Goal: Task Accomplishment & Management: Use online tool/utility

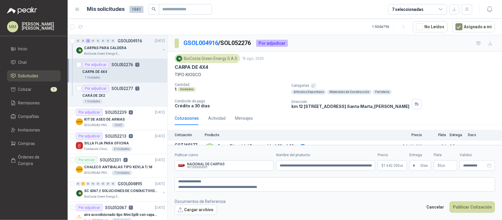
scroll to position [13, 0]
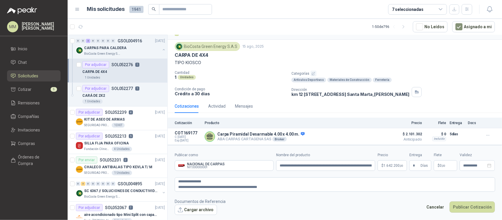
click at [441, 165] on span "0 ,00" at bounding box center [443, 166] width 6 height 4
click at [365, 67] on div "BioCosta Green Energy S.A.S 15 ago, 2025 CARPA DE 4X4 TIPO KIOSCO Cantidad 1 Un…" at bounding box center [335, 69] width 320 height 55
click at [441, 168] on p "$ 0 ,00" at bounding box center [446, 165] width 24 height 11
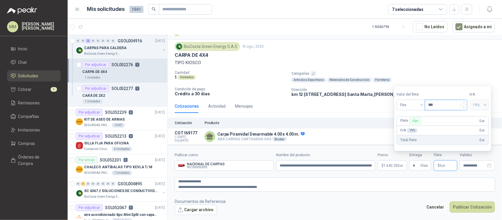
click at [435, 107] on input "***" at bounding box center [446, 105] width 42 height 10
click at [437, 107] on input "*********" at bounding box center [445, 105] width 42 height 10
type input "*********"
click at [366, 185] on textarea "**********" at bounding box center [335, 184] width 321 height 14
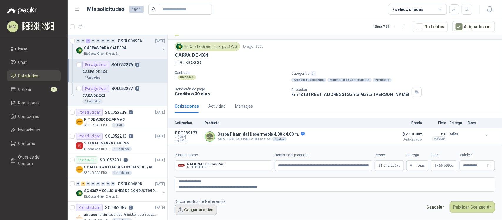
click at [202, 214] on button "Cargar archivo" at bounding box center [196, 210] width 42 height 11
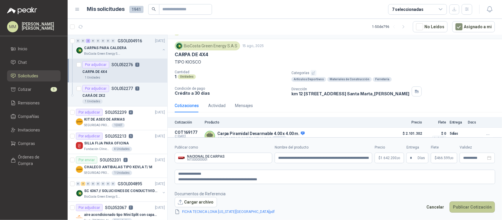
click at [475, 207] on button "Publicar Cotización" at bounding box center [472, 207] width 45 height 11
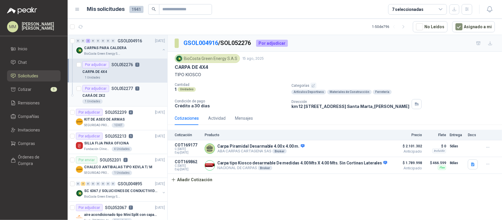
click at [140, 93] on div "CARÁ DE 2X2" at bounding box center [123, 95] width 83 height 7
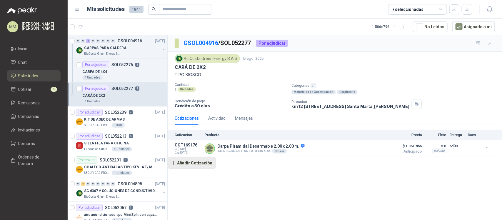
click at [199, 167] on button "Añadir Cotización" at bounding box center [192, 163] width 48 height 12
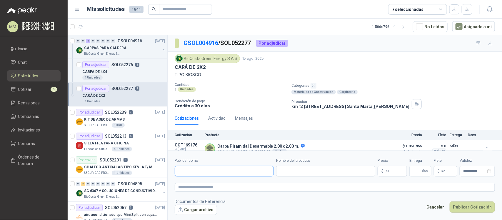
click at [213, 174] on input "Publicar como" at bounding box center [224, 171] width 99 height 10
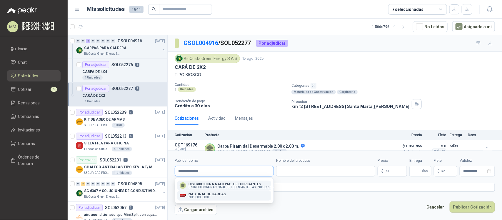
type input "**********"
click at [218, 193] on p "NACIONAL DE CARPAS" at bounding box center [208, 194] width 38 height 4
type input "**********"
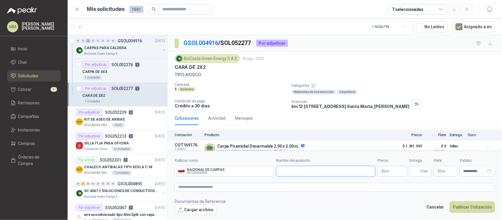
click at [313, 174] on input "Nombre del producto" at bounding box center [325, 171] width 99 height 11
paste input "**********"
type input "**********"
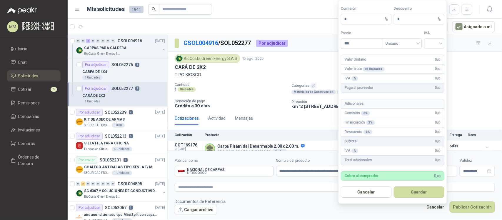
scroll to position [0, 0]
type input "*********"
click at [431, 41] on input "search" at bounding box center [434, 43] width 13 height 9
click at [433, 51] on div "19%" at bounding box center [434, 54] width 18 height 9
click at [427, 192] on button "Guardar" at bounding box center [419, 192] width 51 height 11
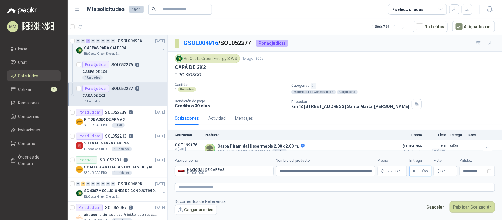
type input "*"
click at [437, 176] on p "$ 0 ,00" at bounding box center [446, 171] width 24 height 11
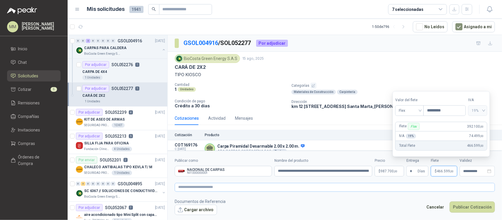
type input "*********"
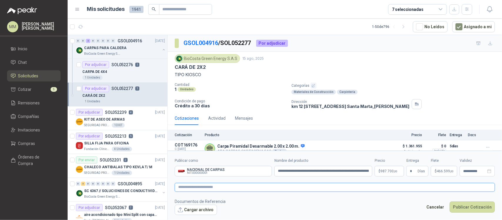
click at [289, 186] on textarea at bounding box center [335, 187] width 320 height 9
paste textarea "**********"
type textarea "**********"
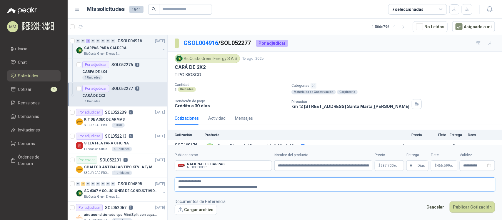
type textarea "**********"
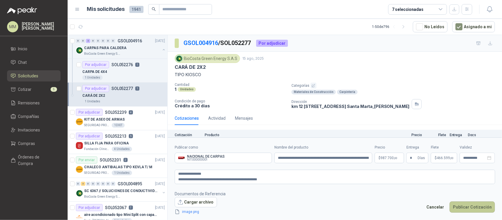
click at [476, 210] on button "Publicar Cotización" at bounding box center [472, 207] width 45 height 11
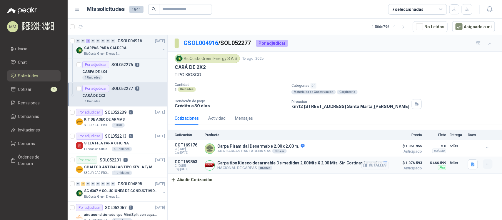
click at [486, 167] on button "button" at bounding box center [487, 163] width 9 height 9
click at [467, 142] on button "Editar" at bounding box center [476, 141] width 47 height 9
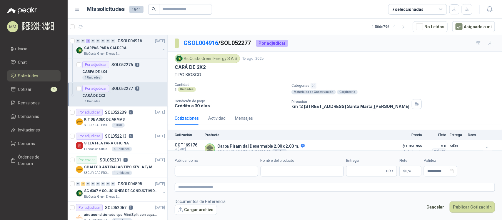
type input "**********"
type input "*"
type input "**********"
type textarea "**********"
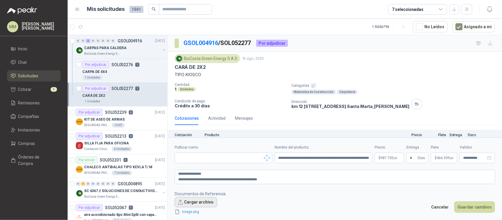
click at [195, 205] on button "Cargar archivo" at bounding box center [196, 202] width 42 height 11
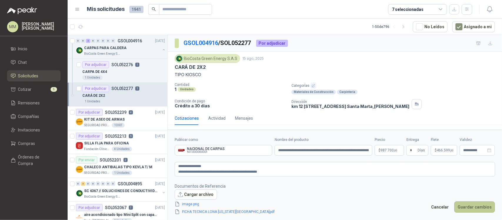
click at [477, 209] on button "Guardar cambios" at bounding box center [475, 207] width 41 height 11
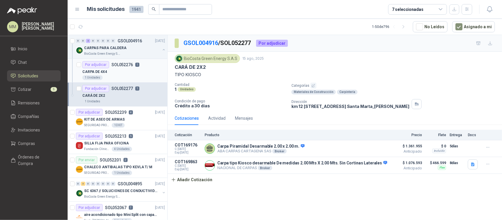
click at [124, 77] on div "1 Unidades" at bounding box center [123, 77] width 83 height 5
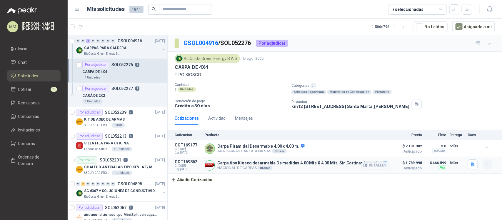
click at [486, 165] on icon "button" at bounding box center [488, 164] width 5 height 5
click at [468, 143] on button "Editar" at bounding box center [476, 141] width 47 height 9
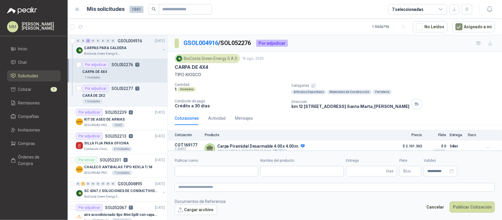
type input "**********"
type input "*"
type input "**********"
type textarea "**********"
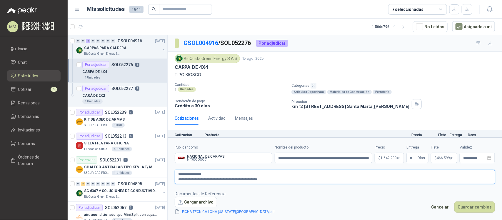
click at [302, 177] on textarea "**********" at bounding box center [335, 177] width 321 height 14
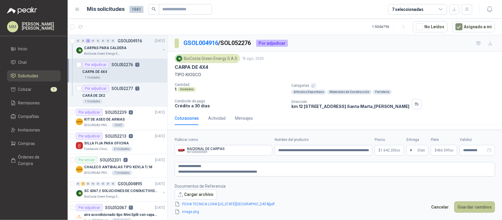
click at [471, 204] on button "Guardar cambios" at bounding box center [475, 207] width 41 height 11
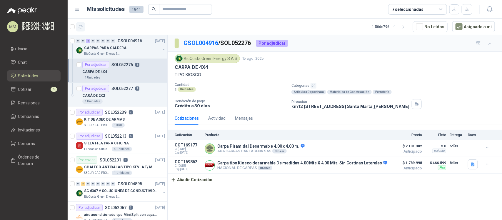
click at [82, 24] on button "button" at bounding box center [80, 26] width 9 height 9
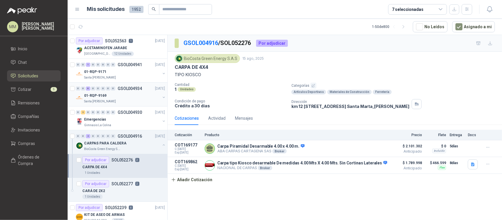
click at [162, 96] on button "button" at bounding box center [164, 97] width 5 height 5
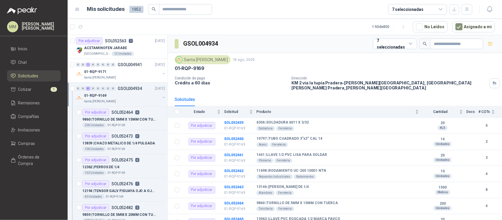
click at [162, 96] on button "button" at bounding box center [164, 97] width 5 height 5
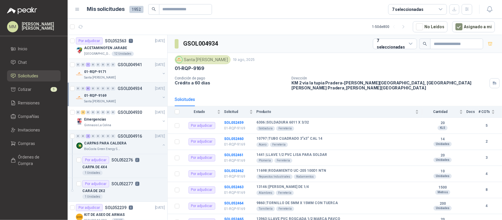
scroll to position [2, 0]
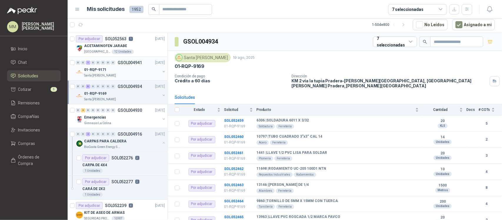
click at [162, 69] on button "button" at bounding box center [164, 71] width 5 height 5
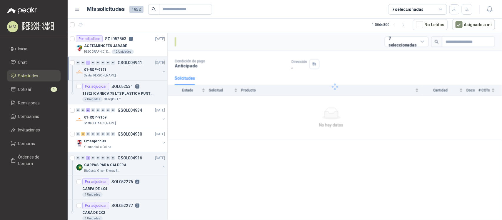
click at [162, 69] on button "button" at bounding box center [164, 71] width 5 height 5
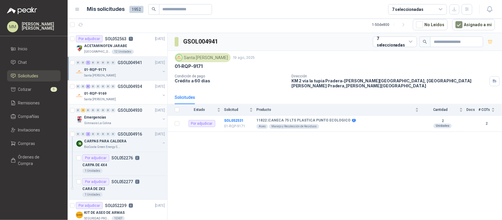
click at [162, 118] on button "button" at bounding box center [164, 119] width 5 height 5
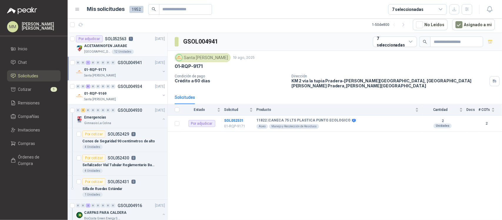
click at [138, 51] on div "Colegio Jefferson 12 Unidades" at bounding box center [124, 51] width 81 height 5
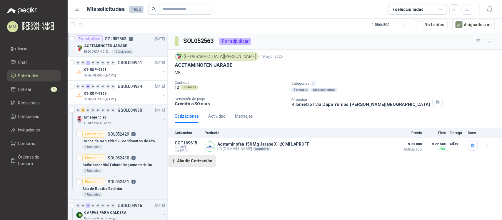
click at [202, 165] on button "Añadir Cotización" at bounding box center [192, 161] width 48 height 12
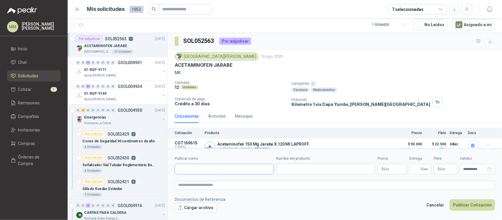
click at [208, 169] on input "Publicar como" at bounding box center [224, 169] width 99 height 10
type input "*********"
click at [213, 184] on p "NIT : 805002583" at bounding box center [205, 185] width 33 height 3
type input "**********"
click at [286, 173] on input "Nombre del producto" at bounding box center [325, 169] width 99 height 11
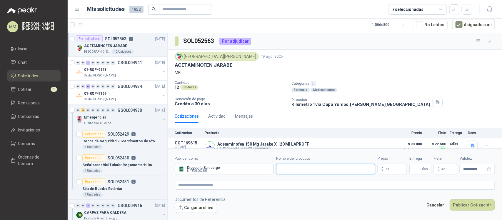
click at [339, 168] on input "Nombre del producto" at bounding box center [325, 169] width 99 height 11
paste input "**********"
type input "**********"
click at [390, 170] on body "MM Mauricio Martinez Inicio Chat Solicitudes Cotizar 5 Remisiones Compañías Inv…" at bounding box center [251, 110] width 502 height 220
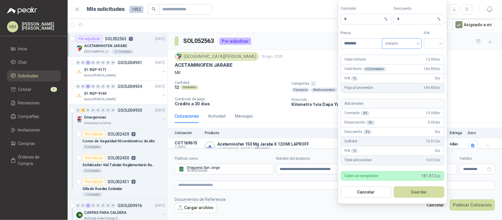
click at [412, 42] on span "Unitario" at bounding box center [402, 43] width 33 height 9
type input "********"
click at [408, 64] on div "Unitario con IVA" at bounding box center [402, 64] width 30 height 6
click at [431, 44] on input "search" at bounding box center [434, 43] width 13 height 9
click at [433, 51] on div "19%" at bounding box center [434, 54] width 18 height 9
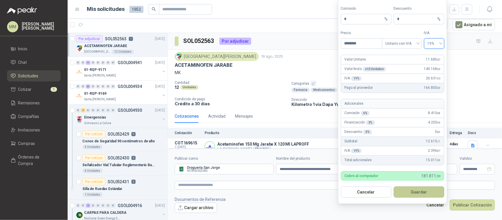
click at [424, 192] on button "Guardar" at bounding box center [419, 192] width 51 height 11
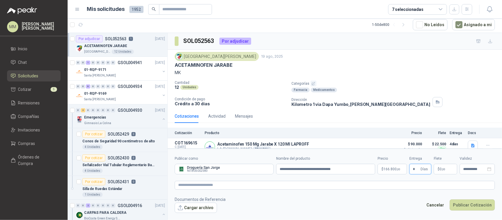
type input "*"
click at [446, 171] on p "$ 0 ,00" at bounding box center [446, 169] width 24 height 11
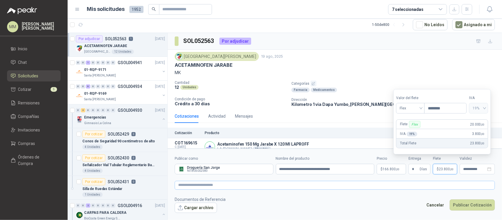
type input "********"
click at [212, 186] on textarea at bounding box center [335, 185] width 320 height 9
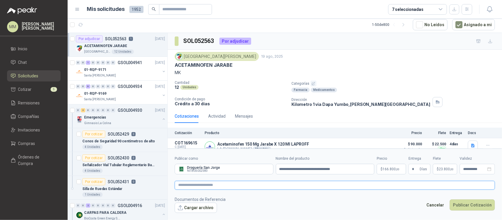
click at [331, 189] on textarea at bounding box center [335, 185] width 320 height 9
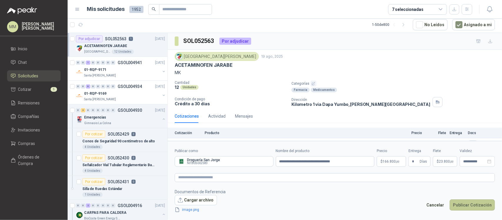
click at [472, 207] on button "Publicar Cotización" at bounding box center [472, 204] width 45 height 11
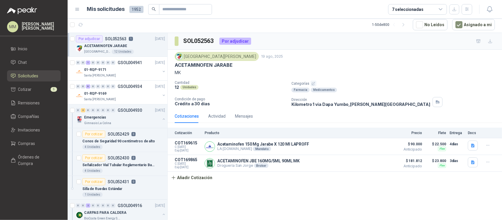
click at [402, 73] on p "MK" at bounding box center [335, 72] width 320 height 6
click at [162, 72] on button "button" at bounding box center [164, 71] width 5 height 5
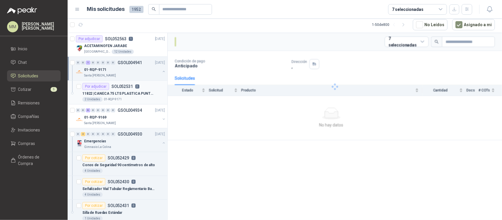
click at [145, 91] on p "11822 | CANECA 75 LTS PLASTICA PUNTO ECOLOGICO" at bounding box center [118, 94] width 73 height 6
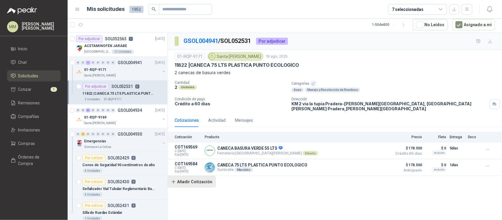
click at [198, 179] on button "Añadir Cotización" at bounding box center [192, 182] width 48 height 12
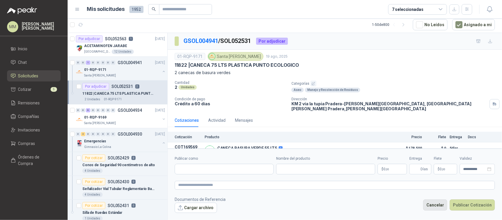
click at [434, 202] on button "Cancelar" at bounding box center [435, 204] width 24 height 11
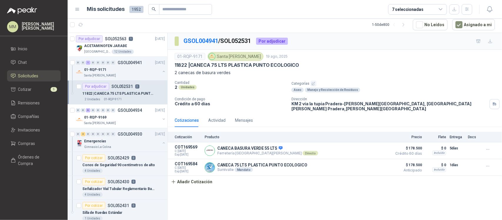
click at [401, 71] on p "2 canecas de basura verdes" at bounding box center [335, 72] width 320 height 6
click at [352, 114] on div "Cotizaciones Actividad Mensajes" at bounding box center [335, 121] width 320 height 14
click at [415, 97] on div "Dirección KM 2 vía la tupia Pradera-Valle del Cauca, la Tupia Candelaria Prader…" at bounding box center [396, 104] width 208 height 14
click at [383, 63] on div "11822 | CANECA 75 LTS PLASTICA PUNTO ECOLOGICO" at bounding box center [335, 65] width 320 height 6
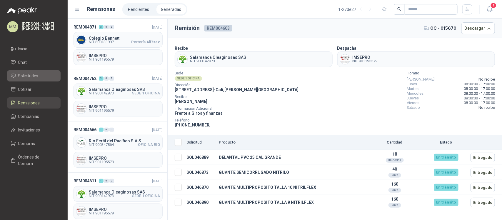
click at [46, 74] on li "Solicitudes" at bounding box center [34, 76] width 46 height 6
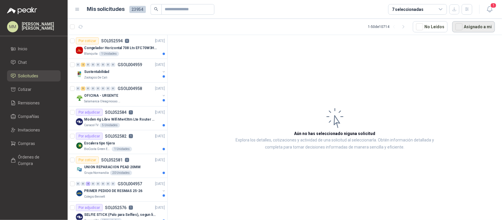
click at [480, 23] on button "Asignado a mi" at bounding box center [473, 26] width 43 height 11
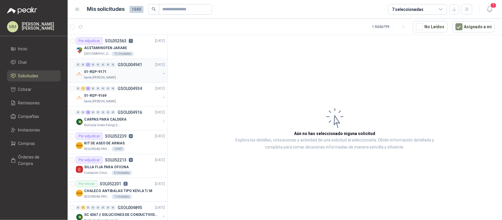
click at [162, 72] on button "button" at bounding box center [164, 73] width 5 height 5
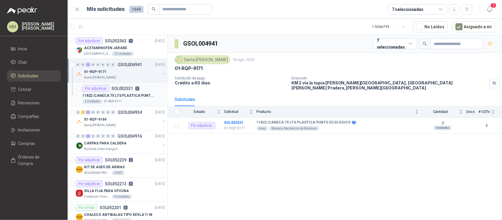
click at [154, 92] on div "11822 | CANECA 75 LTS PLASTICA PUNTO ECOLOGICO" at bounding box center [123, 95] width 83 height 7
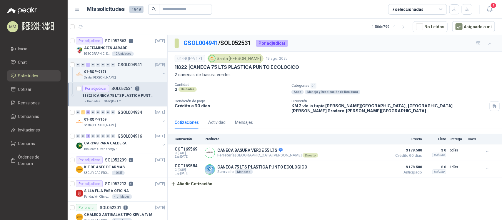
click at [202, 65] on p "11822 | CANECA 75 LTS PLASTICA PUNTO ECOLOGICO" at bounding box center [237, 67] width 124 height 6
drag, startPoint x: 202, startPoint y: 65, endPoint x: 289, endPoint y: 65, distance: 87.1
click at [289, 65] on p "11822 | CANECA 75 LTS PLASTICA PUNTO ECOLOGICO" at bounding box center [237, 67] width 124 height 6
copy p "CANECA 75 LTS PLASTICA PUNTO ECOLOGICO"
click at [249, 86] on p "Cantidad" at bounding box center [231, 85] width 112 height 4
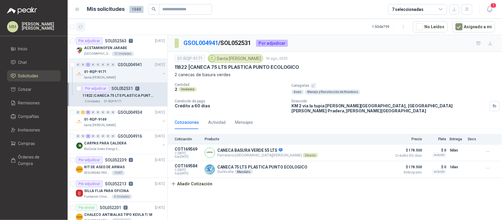
click at [84, 27] on button "button" at bounding box center [80, 26] width 9 height 9
click at [381, 70] on div "11822 | CANECA 75 LTS PLASTICA PUNTO ECOLOGICO" at bounding box center [335, 67] width 320 height 6
click at [382, 61] on div "01-RQP-9171 Santa Anita Napoles 19 ago, 2025" at bounding box center [335, 58] width 320 height 9
drag, startPoint x: 79, startPoint y: 26, endPoint x: 85, endPoint y: 26, distance: 6.5
click at [79, 26] on icon "button" at bounding box center [80, 26] width 5 height 5
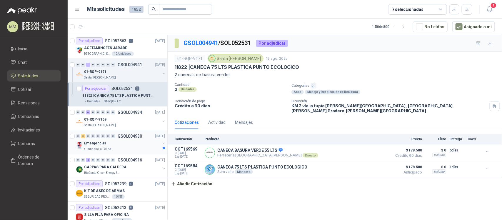
click at [162, 145] on div "0 3 0 0 0 0 0 0 GSOL004930 19/08/25 Emergencias Gimnasio La Colina" at bounding box center [118, 142] width 100 height 24
click at [162, 143] on button "button" at bounding box center [164, 143] width 5 height 5
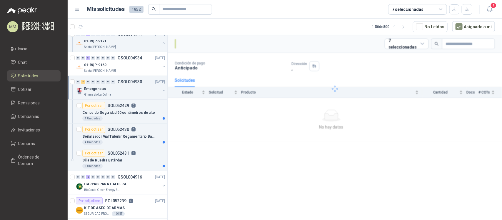
scroll to position [74, 0]
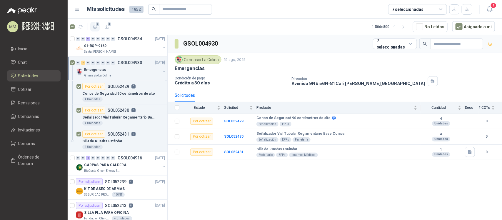
click at [94, 24] on button "3" at bounding box center [94, 26] width 9 height 9
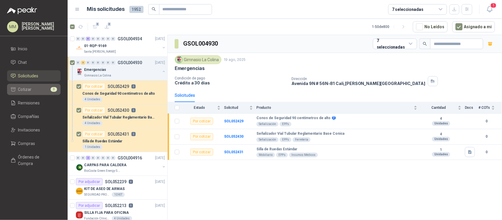
click at [43, 90] on li "Cotizar 3" at bounding box center [34, 89] width 46 height 6
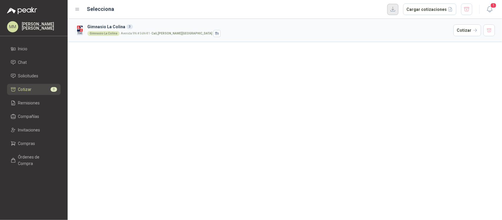
click at [398, 12] on button "button" at bounding box center [392, 9] width 11 height 11
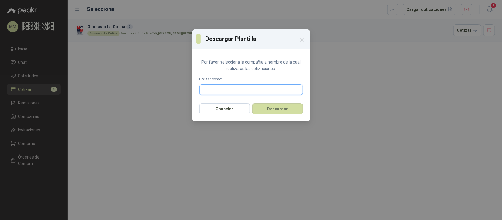
click at [230, 91] on input "text" at bounding box center [251, 90] width 103 height 10
type input "*******"
click at [246, 107] on div "Provesi NIT : 901009911" at bounding box center [251, 104] width 94 height 6
click at [301, 108] on button "Descargar" at bounding box center [277, 108] width 51 height 11
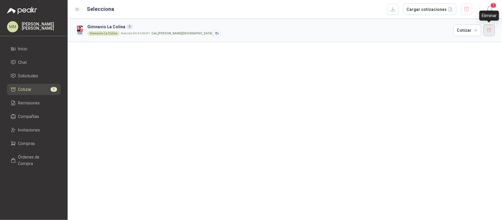
click at [488, 30] on button "button" at bounding box center [490, 30] width 12 height 12
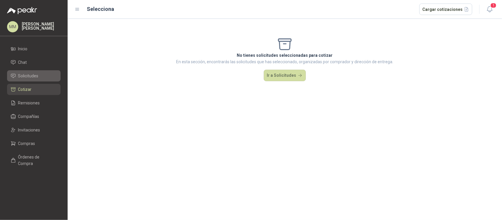
drag, startPoint x: 28, startPoint y: 72, endPoint x: 36, endPoint y: 72, distance: 7.7
click at [28, 73] on span "Solicitudes" at bounding box center [28, 76] width 20 height 6
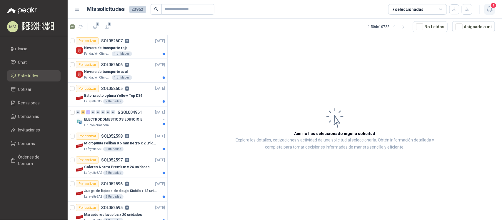
click at [493, 9] on icon "button" at bounding box center [489, 9] width 7 height 7
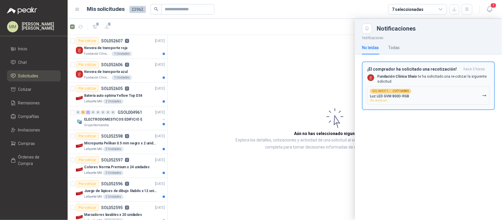
click at [441, 92] on button "SOL049371 → COT160805 Luz LED GVM 800D-RGB Por recotizar" at bounding box center [428, 95] width 122 height 19
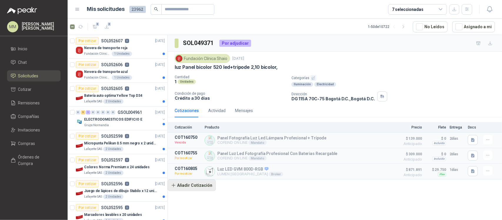
click at [189, 188] on button "Añadir Cotización" at bounding box center [192, 185] width 48 height 12
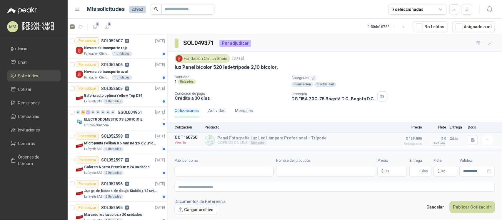
scroll to position [31, 0]
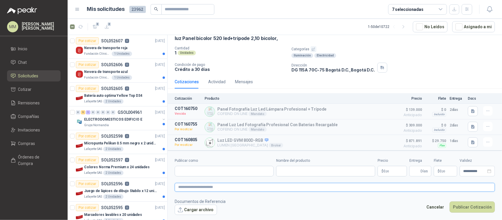
click at [371, 187] on textarea at bounding box center [335, 187] width 320 height 9
click at [221, 174] on input "Publicar como" at bounding box center [224, 171] width 99 height 10
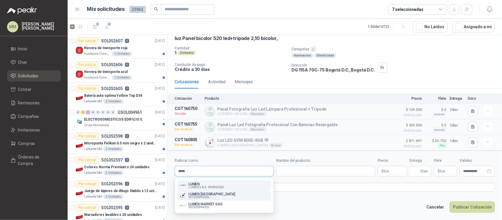
type input "*****"
click at [219, 198] on div "LUMEN COLOMBIA NIT : 900994026" at bounding box center [224, 195] width 89 height 6
type input "**********"
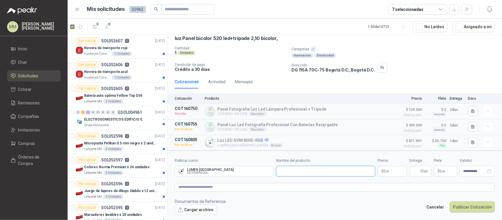
click at [289, 174] on input "Nombre del producto" at bounding box center [325, 171] width 99 height 11
paste input "**********"
type input "**********"
click at [398, 173] on body "MM Mauricio Martinez Inicio Chat Solicitudes Cotizar Remisiones Compañías Invit…" at bounding box center [251, 110] width 502 height 220
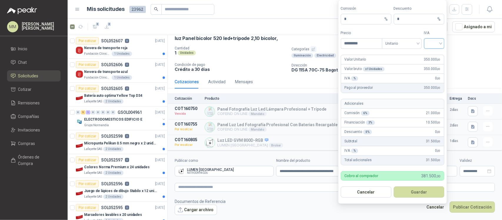
type input "*********"
click at [437, 45] on input "search" at bounding box center [434, 43] width 13 height 9
click at [431, 60] on div "5%" at bounding box center [434, 64] width 18 height 9
click at [433, 46] on span "5%" at bounding box center [434, 43] width 13 height 9
click at [433, 52] on div "19%" at bounding box center [434, 55] width 11 height 6
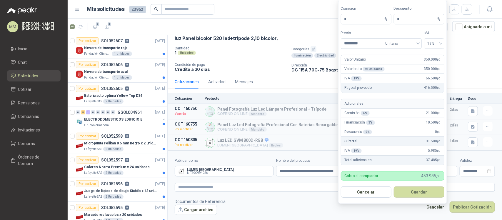
click at [378, 27] on form "Comisión * % Descuento * % Precio ********* Tipo Unitario IVA 19% Valor Unitari…" at bounding box center [392, 102] width 109 height 204
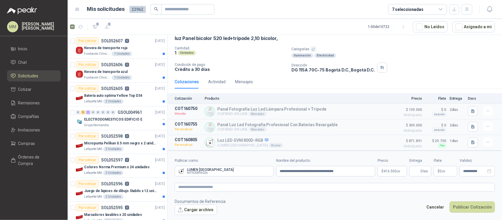
click at [274, 72] on div "Fundación Clínica Shaio 23 jul, 2025 luz Panel bicolor 520 led+tripode 2,10 bic…" at bounding box center [335, 49] width 335 height 52
click at [441, 207] on button "Cancelar" at bounding box center [435, 207] width 24 height 11
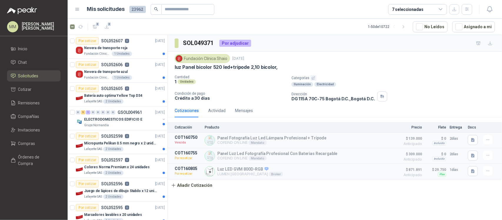
click at [265, 66] on p "luz Panel bicolor 520 led+tripode 2,10 bicolor," at bounding box center [226, 67] width 103 height 6
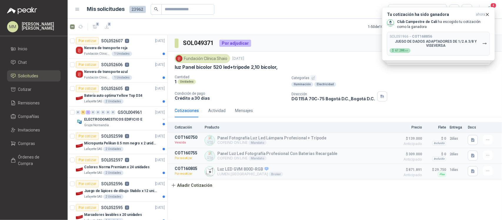
click at [411, 84] on div "Iluminación Electricidad" at bounding box center [396, 84] width 208 height 5
click at [314, 50] on div "SOL049371 Por adjudicar" at bounding box center [335, 43] width 335 height 17
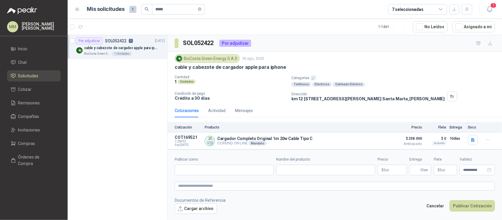
click at [388, 77] on p "Categorías" at bounding box center [396, 78] width 208 height 6
click at [387, 49] on div "SOL052422 Por adjudicar" at bounding box center [335, 43] width 335 height 17
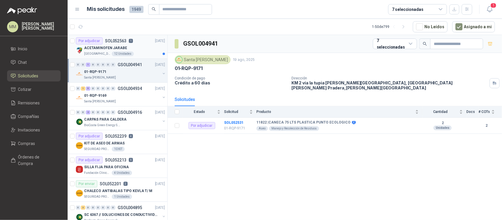
click at [134, 42] on div "Por adjudicar SOL052563 1 19/08/25" at bounding box center [120, 40] width 89 height 7
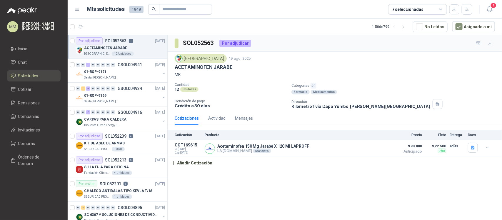
click at [183, 68] on p "ACETAMINOFEN JARABE" at bounding box center [204, 67] width 58 height 6
drag, startPoint x: 183, startPoint y: 68, endPoint x: 184, endPoint y: 72, distance: 4.8
click at [184, 72] on div "Colegio Jefferson 19 ago, 2025 ACETAMINOFEN JARABE MK" at bounding box center [335, 66] width 320 height 24
copy div "ACETAMINOFEN JARABE MK"
click at [344, 78] on p "MK" at bounding box center [335, 74] width 320 height 6
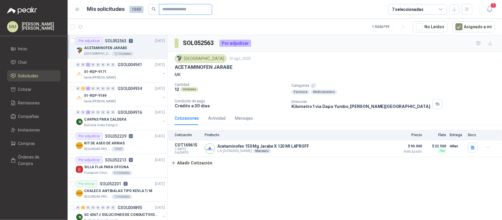
click at [169, 7] on input "text" at bounding box center [183, 9] width 41 height 10
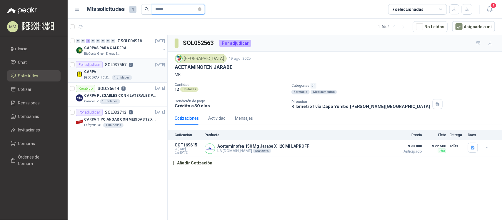
type input "*****"
click at [154, 76] on div "Universidad de los Andes 1 Unidades" at bounding box center [124, 77] width 81 height 5
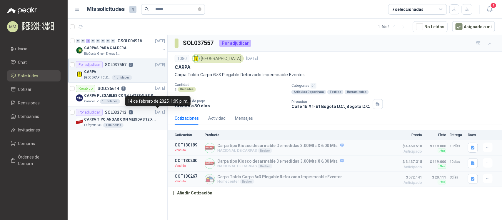
click at [155, 118] on p "CARPA TIPO ANGAR CON MEDIDAS 12 X 24 MTS" at bounding box center [120, 120] width 73 height 6
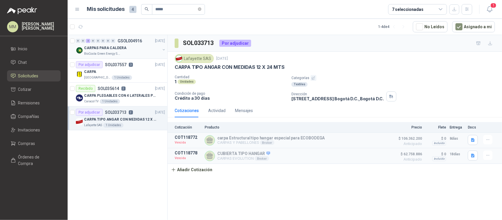
click at [166, 54] on div "CARPAS PARA CALDERA BioCosta Green Energy S.A.S" at bounding box center [121, 50] width 90 height 12
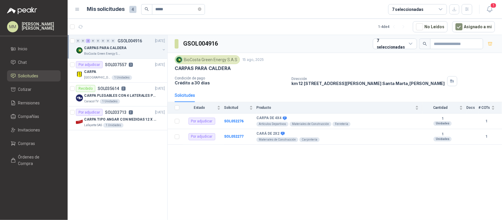
click at [165, 47] on button "button" at bounding box center [164, 49] width 5 height 5
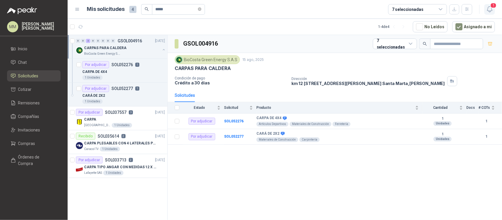
click at [494, 9] on button "1" at bounding box center [490, 9] width 11 height 11
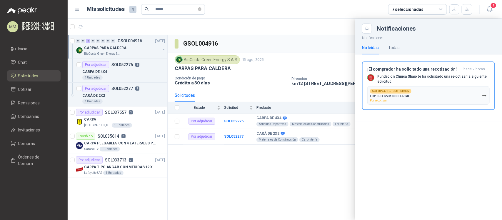
click at [267, 42] on div at bounding box center [285, 119] width 435 height 201
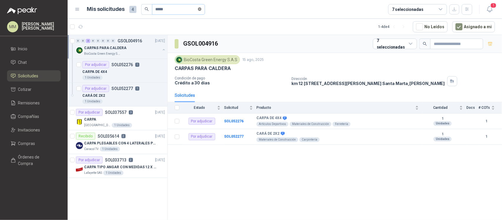
click at [202, 7] on span at bounding box center [200, 9] width 4 height 6
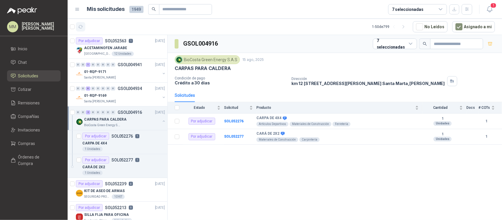
click at [81, 26] on icon "button" at bounding box center [80, 26] width 5 height 5
click at [162, 119] on button "button" at bounding box center [164, 121] width 5 height 5
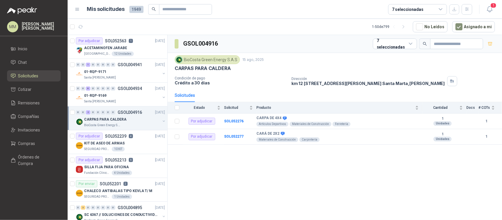
click at [354, 29] on article "1 - 50 de 799 No Leídos Asignado a mi" at bounding box center [285, 27] width 435 height 16
click at [478, 29] on button "Asignado a mi" at bounding box center [473, 26] width 43 height 11
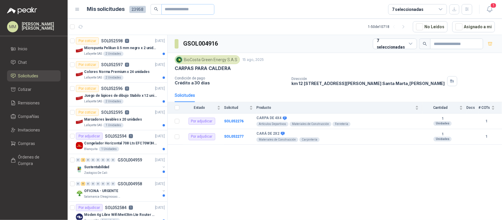
click at [199, 14] on span at bounding box center [188, 9] width 53 height 11
click at [332, 52] on div "GSOL004916 7 seleccionadas" at bounding box center [335, 44] width 335 height 18
click at [198, 11] on input "text" at bounding box center [185, 9] width 41 height 10
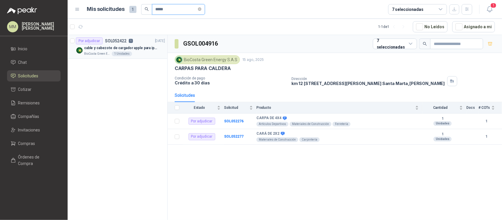
type input "*****"
click at [149, 48] on p "cable y cabezote de cargador apple para iphone" at bounding box center [120, 48] width 73 height 6
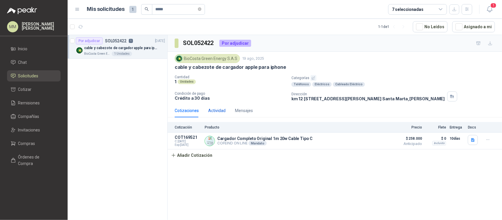
click at [217, 110] on div "Actividad" at bounding box center [216, 110] width 17 height 6
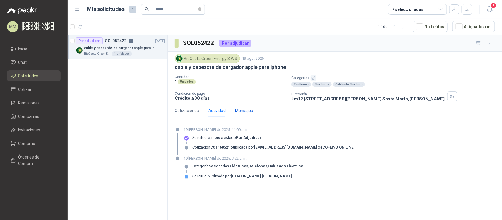
click at [244, 109] on div "Mensajes" at bounding box center [244, 110] width 18 height 6
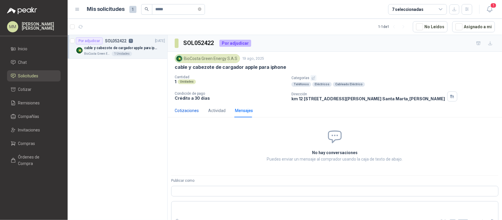
click at [185, 109] on div "Cotizaciones" at bounding box center [187, 110] width 24 height 6
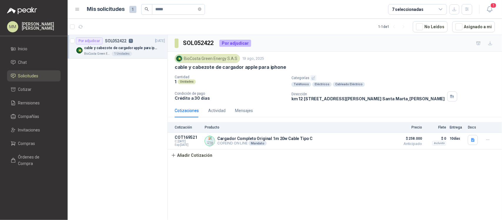
click at [370, 59] on div "BioCosta Green Energy S.A.S 19 ago, 2025" at bounding box center [335, 58] width 320 height 9
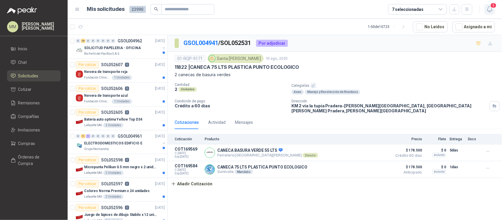
click at [492, 6] on span "5" at bounding box center [493, 6] width 6 height 6
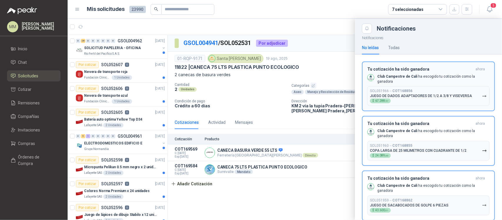
scroll to position [85, 0]
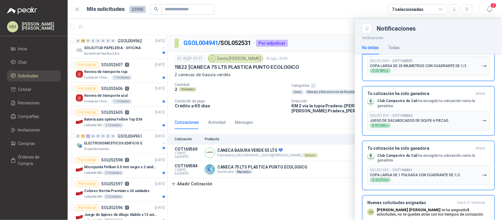
click at [252, 111] on div at bounding box center [285, 119] width 435 height 201
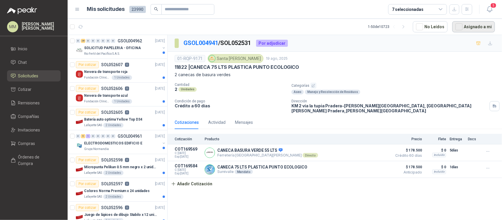
click at [472, 30] on button "Asignado a mi" at bounding box center [473, 26] width 43 height 11
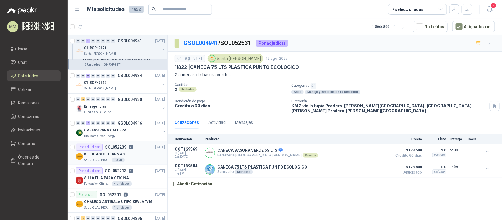
scroll to position [0, 0]
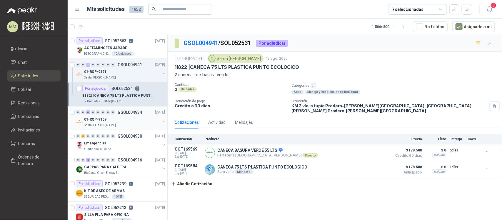
click at [162, 122] on button "button" at bounding box center [164, 121] width 5 height 5
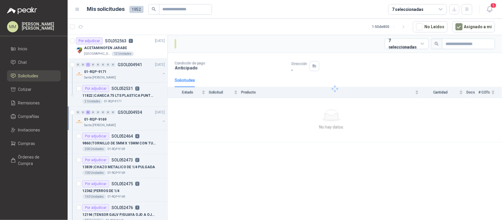
click at [162, 122] on button "button" at bounding box center [164, 121] width 5 height 5
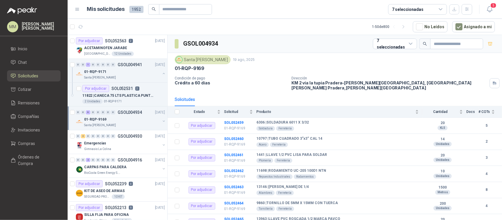
scroll to position [2, 0]
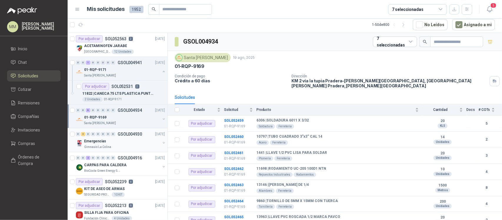
click at [162, 143] on button "button" at bounding box center [164, 143] width 5 height 5
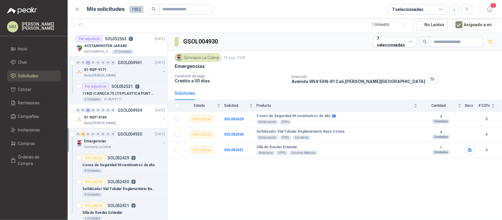
click at [162, 143] on button "button" at bounding box center [164, 143] width 5 height 5
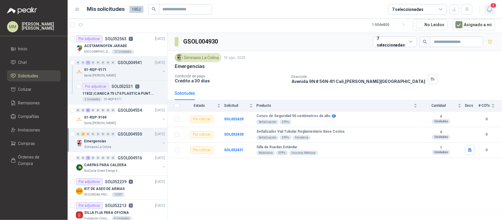
click at [489, 10] on icon "button" at bounding box center [489, 9] width 7 height 7
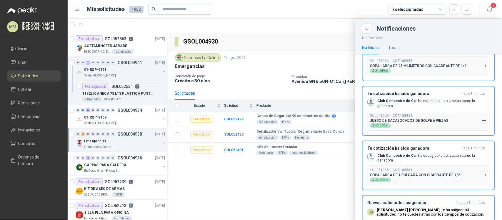
click at [259, 69] on div at bounding box center [285, 119] width 435 height 201
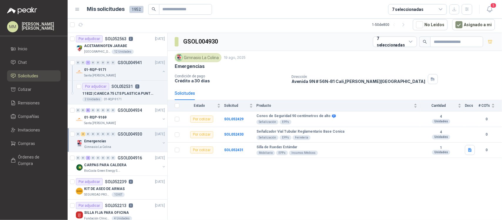
click at [162, 142] on button "button" at bounding box center [164, 143] width 5 height 5
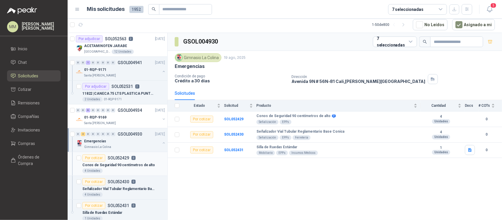
click at [128, 162] on p "Conos de Seguridad 90 centímetros de alto" at bounding box center [118, 165] width 73 height 6
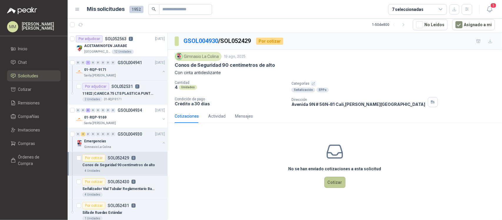
click at [340, 182] on button "Cotizar" at bounding box center [335, 182] width 21 height 11
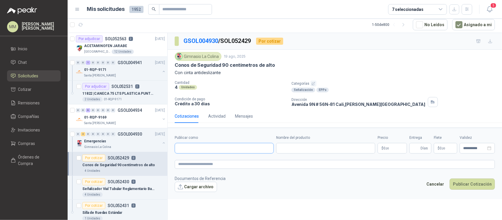
click at [211, 149] on input "Publicar como" at bounding box center [224, 148] width 99 height 10
type input "*******"
click at [219, 167] on button "Provesi NIT : 901009911" at bounding box center [224, 163] width 94 height 10
type input "**********"
click at [309, 145] on input "Nombre del producto" at bounding box center [325, 148] width 99 height 11
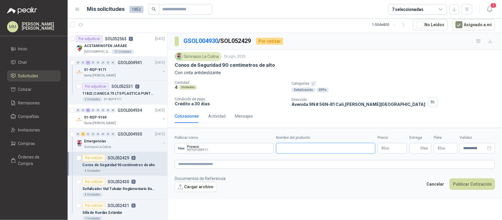
paste input "**********"
type input "**********"
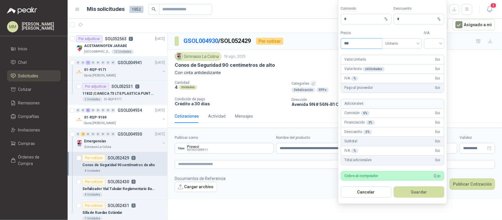
paste input "********"
type input "**********"
click at [430, 45] on input "search" at bounding box center [434, 43] width 13 height 9
click at [434, 54] on div "19%" at bounding box center [434, 55] width 11 height 6
click at [427, 193] on button "Guardar" at bounding box center [419, 192] width 51 height 11
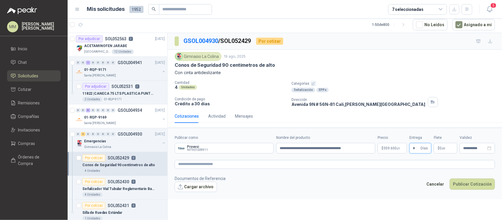
type input "*"
click at [442, 147] on span "0 ,00" at bounding box center [443, 149] width 6 height 4
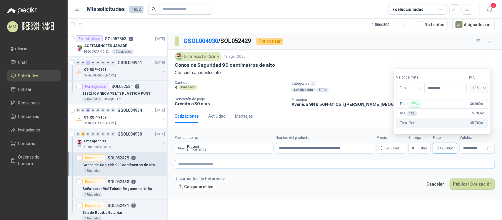
type input "********"
click at [406, 167] on textarea at bounding box center [335, 164] width 320 height 9
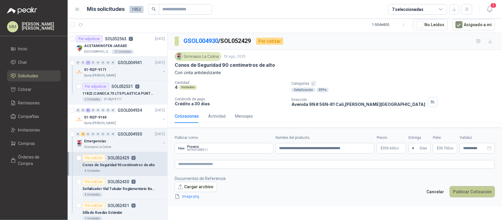
click at [469, 195] on button "Publicar Cotización" at bounding box center [472, 191] width 45 height 11
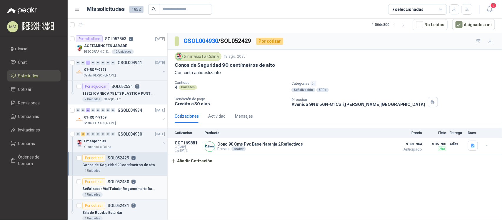
click at [126, 189] on p "Señalizador Vial Tubular Reglamentario Base Conica" at bounding box center [118, 189] width 73 height 6
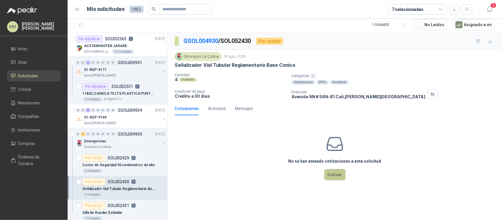
click at [338, 172] on button "Cotizar" at bounding box center [335, 174] width 21 height 11
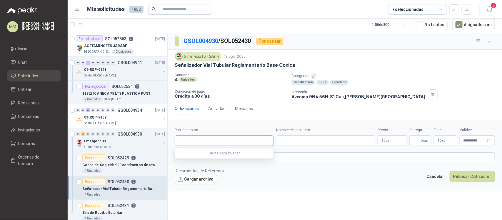
click at [208, 136] on input "Publicar como" at bounding box center [224, 141] width 99 height 10
type input "*******"
click at [217, 154] on div "Provesi NIT : 901009911" at bounding box center [224, 155] width 89 height 6
type input "**********"
click at [308, 143] on input "Nombre del producto" at bounding box center [325, 140] width 99 height 11
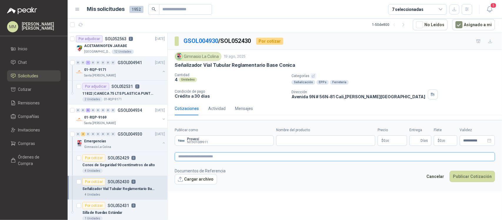
click at [226, 155] on textarea at bounding box center [335, 156] width 320 height 9
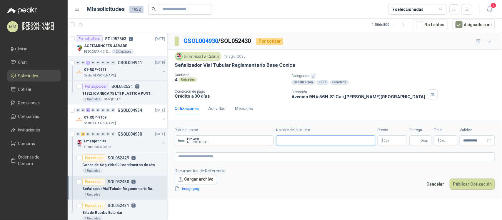
click at [322, 141] on input "Nombre del producto" at bounding box center [325, 140] width 99 height 11
paste input "**********"
type input "**********"
click at [385, 142] on body "MM Mauricio Martinez Inicio Chat Solicitudes Cotizar Remisiones Compañías Invit…" at bounding box center [251, 110] width 502 height 220
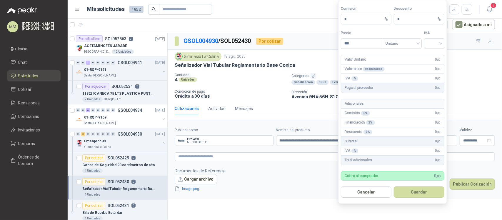
scroll to position [0, 0]
paste input "********"
type input "**********"
click at [430, 44] on input "search" at bounding box center [434, 43] width 13 height 9
click at [434, 54] on div "19%" at bounding box center [434, 55] width 11 height 6
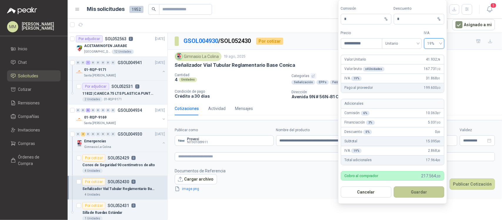
click at [429, 195] on button "Guardar" at bounding box center [419, 192] width 51 height 11
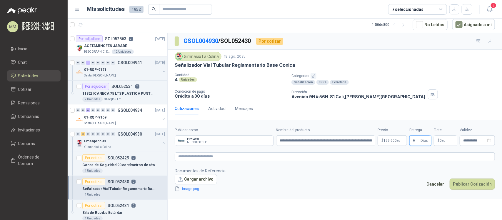
type input "*"
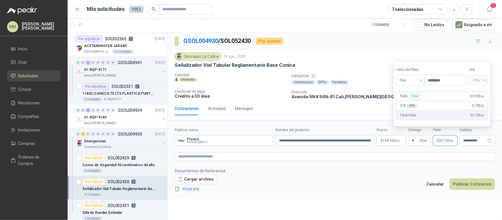
type input "********"
click at [475, 186] on button "Publicar Cotización" at bounding box center [472, 184] width 45 height 11
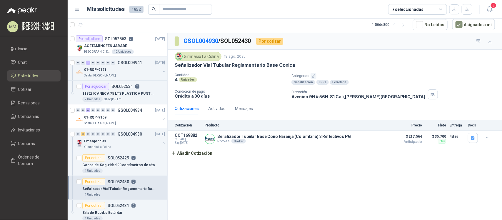
click at [82, 23] on icon "button" at bounding box center [80, 24] width 5 height 5
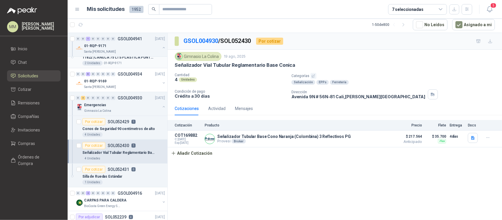
scroll to position [37, 0]
click at [145, 179] on div "Silla de Ruedas Estándar" at bounding box center [123, 175] width 83 height 7
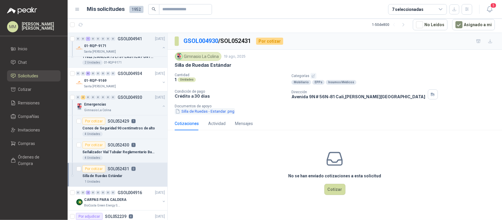
click at [194, 111] on button "Silla de Ruedas - Estandar .png" at bounding box center [205, 111] width 60 height 6
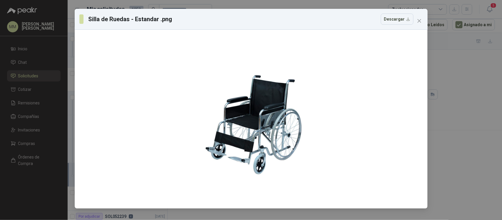
click at [452, 87] on div "Silla de Ruedas - Estandar .png Descargar" at bounding box center [251, 110] width 502 height 220
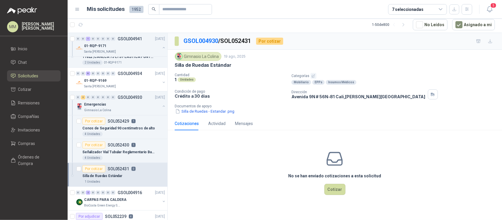
click at [223, 66] on p "Silla de Ruedas Estándar" at bounding box center [203, 65] width 57 height 6
copy p "Silla de Ruedas Estándar"
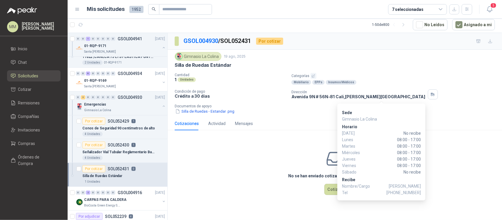
click at [377, 73] on p "Categorías" at bounding box center [396, 76] width 208 height 6
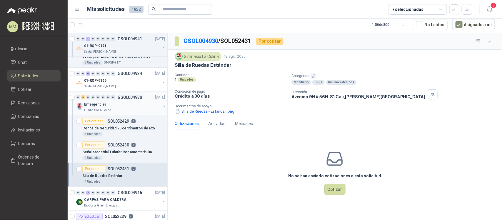
click at [162, 106] on button "button" at bounding box center [164, 106] width 5 height 5
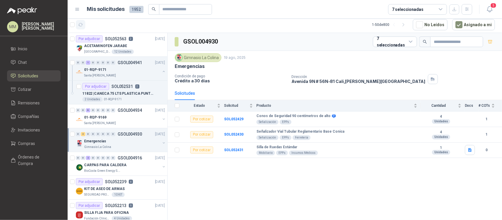
click at [82, 26] on icon "button" at bounding box center [80, 24] width 5 height 5
click at [488, 6] on icon "button" at bounding box center [489, 9] width 7 height 7
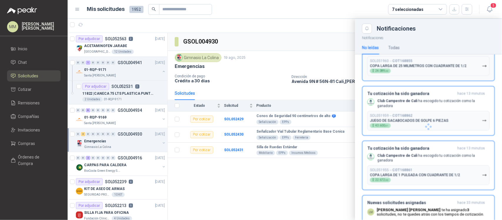
click at [439, 68] on button "SOL051960 → COT168855 COPA LARGA DE 25 MILIMETROS CON CUADRANTE DE 1/2 $ 24.089…" at bounding box center [428, 66] width 122 height 20
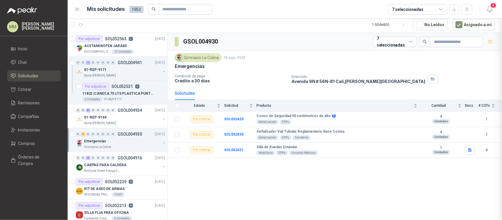
scroll to position [34, 0]
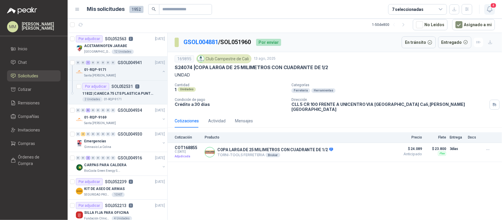
click at [488, 8] on icon "button" at bounding box center [489, 9] width 5 height 6
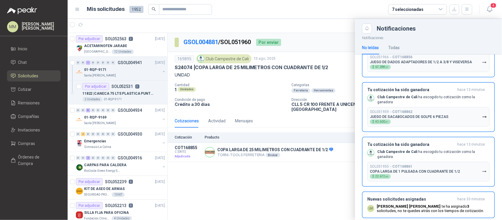
click at [470, 58] on button "SOL051966 → COT168856 JUEGO DE DADOS ADAPTADORES DE 1/2 A 3/8 Y VISEVERSA $ 67.…" at bounding box center [428, 62] width 122 height 20
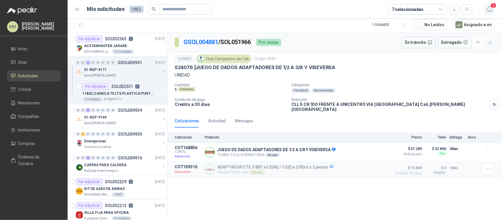
click at [485, 6] on button "3" at bounding box center [490, 9] width 11 height 11
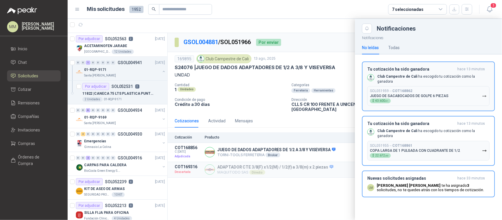
click at [471, 89] on button "SOL051959 → COT168862 JUEGO DE SACABOCADOS DE GOLPE 6 PIEZAS $ 43.600 ,01" at bounding box center [428, 96] width 122 height 20
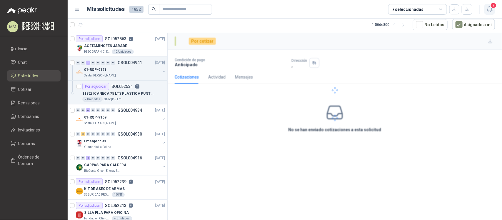
click at [490, 7] on span "2" at bounding box center [493, 6] width 6 height 6
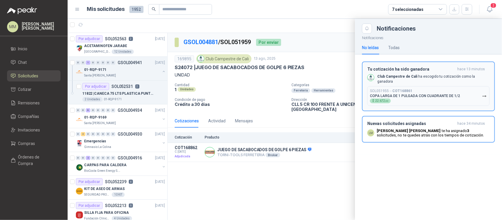
click at [477, 91] on button "SOL051955 → COT168861 COPA LARGA DE 1 PULGADA CON CUADRANTE DE 1/2 $ 22.672 ,00" at bounding box center [428, 96] width 122 height 20
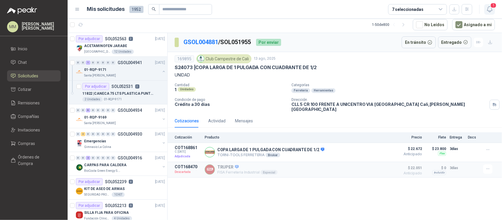
click at [488, 8] on icon "button" at bounding box center [489, 9] width 5 height 6
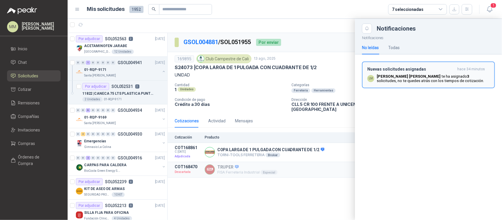
click at [474, 86] on button "Nuevas solicitudes asignadas hace 34 minutos LM Luis Miguel Martinez te ha asig…" at bounding box center [428, 74] width 133 height 27
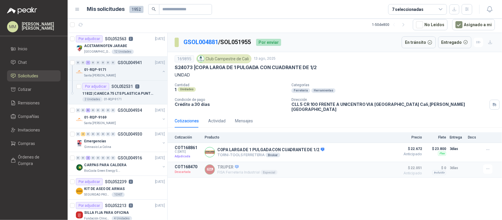
click at [392, 93] on div "Ferretería Herramientas" at bounding box center [396, 90] width 208 height 5
click at [386, 69] on div "S24073 | COPA LARGA DE 1 PULGADA CON CUADRANTE DE 1/2" at bounding box center [335, 67] width 320 height 6
click at [83, 26] on button "button" at bounding box center [80, 24] width 9 height 9
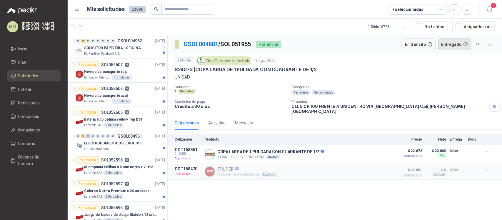
drag, startPoint x: 378, startPoint y: 72, endPoint x: 469, endPoint y: 49, distance: 94.1
click at [378, 72] on div "S24073 | COPA LARGA DE 1 PULGADA CON CUADRANTE DE 1/2" at bounding box center [335, 69] width 320 height 6
click at [233, 43] on p "GSOL004881 / SOL051955" at bounding box center [218, 44] width 68 height 9
copy p "SOL051955"
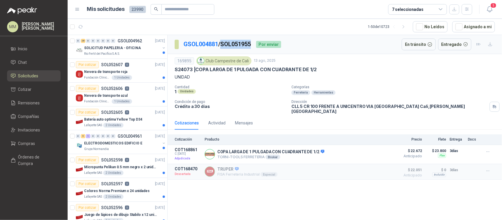
copy p "SOL051955"
click at [254, 149] on p "COPA LARGA DE 1 PULGADA CON CUADRANTE DE 1/2" at bounding box center [270, 151] width 107 height 5
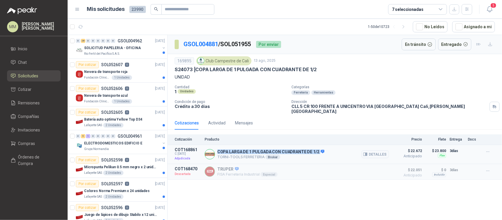
click at [254, 149] on p "COPA LARGA DE 1 PULGADA CON CUADRANTE DE 1/2" at bounding box center [270, 151] width 107 height 5
copy p "COPA LARGA DE 1 PULGADA CON CUADRANTE DE 1/2"
click at [369, 151] on button "Detalles" at bounding box center [376, 154] width 28 height 8
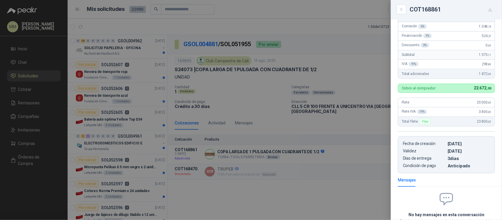
scroll to position [30, 0]
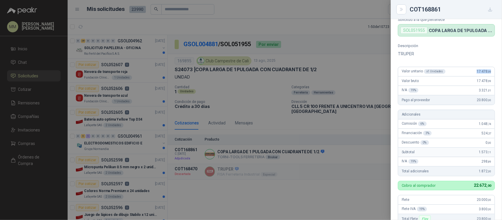
drag, startPoint x: 472, startPoint y: 73, endPoint x: 488, endPoint y: 74, distance: 15.6
click at [488, 74] on div "Valor unitario x 1 Unidades 17.478 ,99" at bounding box center [446, 71] width 96 height 9
copy span "17.478 ,99"
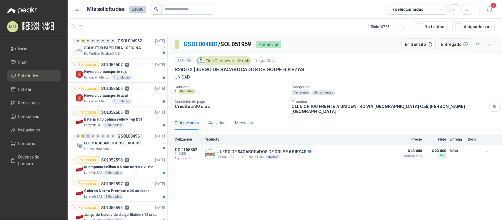
click at [233, 43] on p "GSOL004881 / SOL051959" at bounding box center [218, 44] width 68 height 9
copy p "SOL051959"
click at [227, 149] on p "JUEGO DE SACABOCADOS DE GOLPE 6 PIEZAS" at bounding box center [264, 151] width 94 height 5
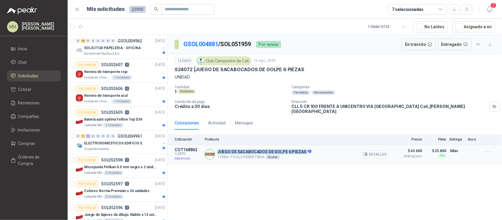
click at [227, 149] on p "JUEGO DE SACABOCADOS DE GOLPE 6 PIEZAS" at bounding box center [264, 151] width 94 height 5
copy p "JUEGO DE SACABOCADOS DE GOLPE 6 PIEZAS"
click at [378, 150] on button "Detalles" at bounding box center [376, 154] width 28 height 8
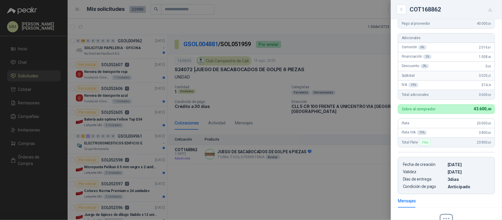
scroll to position [30, 0]
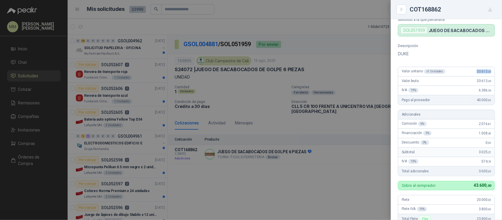
drag, startPoint x: 472, startPoint y: 72, endPoint x: 488, endPoint y: 72, distance: 15.9
click at [488, 72] on div "Valor unitario x 1 Unidades 33.613 ,45" at bounding box center [446, 71] width 96 height 9
copy span "33.613 ,45"
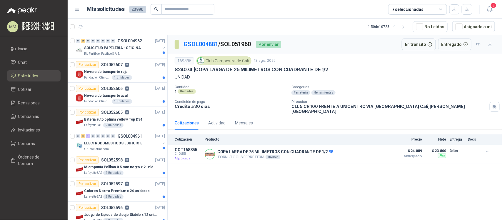
click at [232, 45] on p "GSOL004881 / SOL051960" at bounding box center [218, 44] width 68 height 9
copy p "SOL051960"
click at [222, 149] on p "COPA LARGA DE 25 MILIMETROS CON CUADRANTE DE 1/2" at bounding box center [275, 151] width 116 height 5
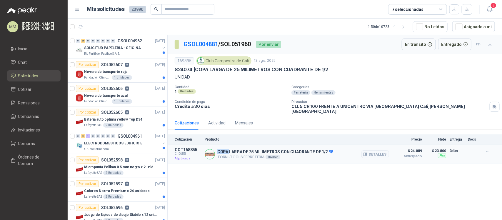
click at [222, 149] on p "COPA LARGA DE 25 MILIMETROS CON CUADRANTE DE 1/2" at bounding box center [275, 151] width 116 height 5
click at [385, 152] on button "Detalles" at bounding box center [376, 154] width 28 height 8
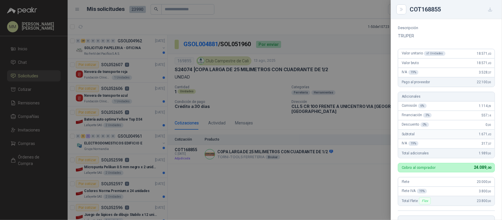
scroll to position [37, 0]
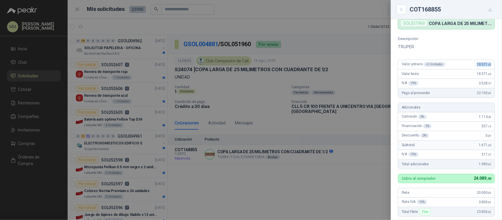
drag, startPoint x: 480, startPoint y: 71, endPoint x: 490, endPoint y: 74, distance: 10.0
click at [490, 69] on div "Valor unitario x 1 Unidades 18.571 ,43" at bounding box center [446, 64] width 96 height 9
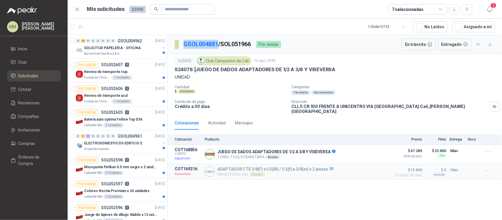
drag, startPoint x: 182, startPoint y: 46, endPoint x: 218, endPoint y: 48, distance: 36.0
click at [218, 48] on section "GSOL004881 / SOL051966" at bounding box center [213, 44] width 77 height 9
copy link "GSOL004881"
click at [241, 43] on p "GSOL004881 / SOL051966" at bounding box center [218, 44] width 68 height 9
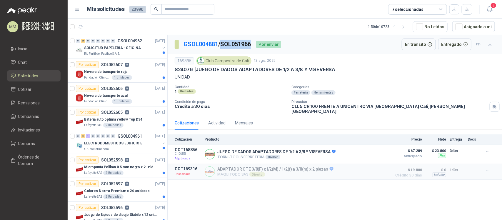
copy p "SOL051966"
click at [236, 149] on p "JUEGO DE DADOS ADAPTADORES DE 1/2 A 3/8 Y VISEVERSA" at bounding box center [276, 151] width 118 height 5
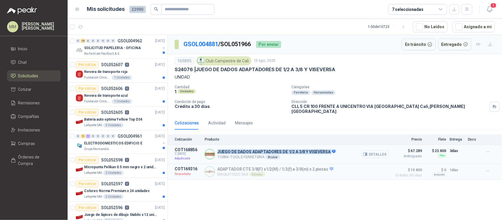
click at [236, 149] on p "JUEGO DE DADOS ADAPTADORES DE 1/2 A 3/8 Y VISEVERSA" at bounding box center [276, 151] width 118 height 5
copy p "JUEGO DE DADOS ADAPTADORES DE 1/2 A 3/8 Y VISEVERSA"
click at [380, 151] on button "Detalles" at bounding box center [376, 154] width 28 height 8
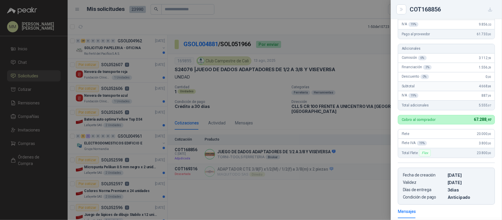
scroll to position [0, 0]
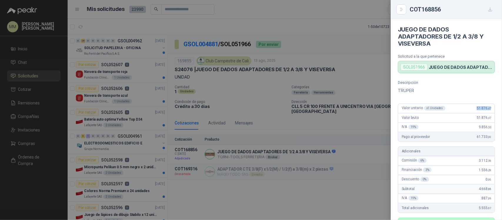
drag, startPoint x: 472, startPoint y: 109, endPoint x: 487, endPoint y: 108, distance: 14.8
click at [487, 108] on div "Valor unitario x 1 Unidades 51.876 ,47" at bounding box center [446, 108] width 96 height 9
copy span "51.876 ,47"
click at [306, 29] on div at bounding box center [251, 110] width 502 height 220
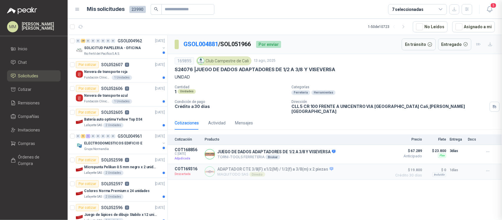
scroll to position [187, 0]
click at [353, 107] on p "CLL 5 CR 100 FRENTE A UNICENTRO VIA [GEOGRAPHIC_DATA] [GEOGRAPHIC_DATA] , [PERS…" at bounding box center [390, 109] width 196 height 10
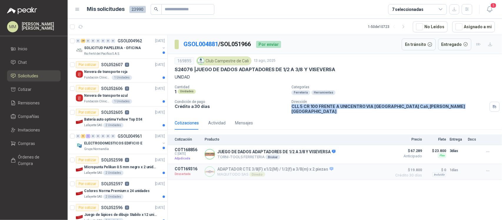
click at [353, 107] on p "CLL 5 CR 100 FRENTE A UNICENTRO VIA [GEOGRAPHIC_DATA] [GEOGRAPHIC_DATA] , [PERS…" at bounding box center [390, 109] width 196 height 10
copy div "CLL 5 CR 100 FRENTE A UNICENTRO VIA [GEOGRAPHIC_DATA] [GEOGRAPHIC_DATA] , [PERS…"
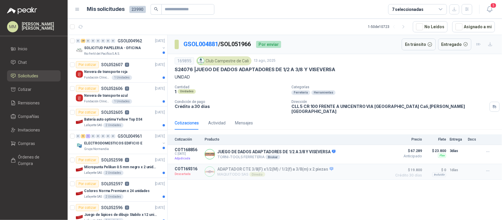
click at [221, 61] on div "Club Campestre de Cali" at bounding box center [224, 60] width 55 height 9
copy div "Club Campestre de Cali"
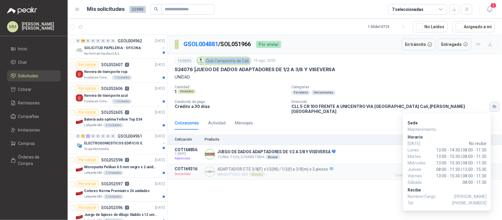
click at [492, 104] on icon "button" at bounding box center [494, 106] width 5 height 5
click at [455, 199] on span "[PERSON_NAME]" at bounding box center [471, 196] width 32 height 6
click at [455, 197] on span "[PERSON_NAME]" at bounding box center [471, 196] width 32 height 6
drag, startPoint x: 455, startPoint y: 197, endPoint x: 476, endPoint y: 198, distance: 21.2
click at [476, 198] on span "[PERSON_NAME]" at bounding box center [471, 196] width 32 height 6
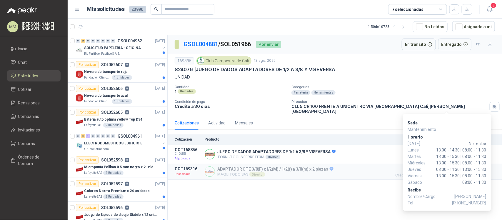
copy span "[PERSON_NAME]"
click at [493, 105] on icon "button" at bounding box center [494, 106] width 2 height 2
click at [471, 202] on span "[PHONE_NUMBER]" at bounding box center [469, 203] width 34 height 6
click at [472, 202] on span "[PHONE_NUMBER]" at bounding box center [469, 203] width 34 height 6
copy span "3148705428"
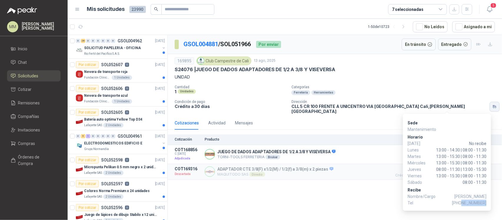
click at [492, 104] on icon "button" at bounding box center [494, 106] width 5 height 5
drag, startPoint x: 435, startPoint y: 175, endPoint x: 489, endPoint y: 184, distance: 54.2
click at [489, 184] on div "Sede Mantenimiento [PERSON_NAME][DATE] No recibe [DATE] 13:00 - 14:30 | 08:00 -…" at bounding box center [447, 162] width 88 height 97
copy div "13:00 - 15:30 | 08:00 - 11:30 [DATE] 08:00 - 11:30"
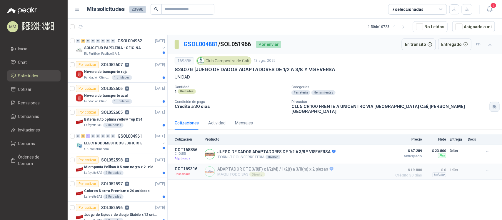
click at [490, 104] on button "button" at bounding box center [495, 107] width 10 height 10
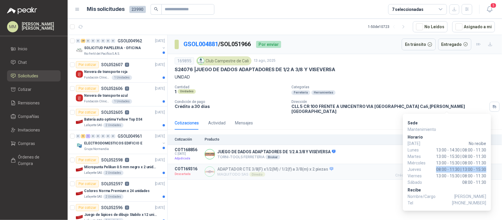
drag, startPoint x: 435, startPoint y: 170, endPoint x: 487, endPoint y: 168, distance: 52.1
click at [487, 168] on div "Sede Mantenimiento [PERSON_NAME][DATE] No recibe [DATE] 13:00 - 14:30 | 08:00 -…" at bounding box center [447, 162] width 88 height 97
copy span "08:00 - 11:30 | 13:00 - 15:30"
